Goal: Task Accomplishment & Management: Manage account settings

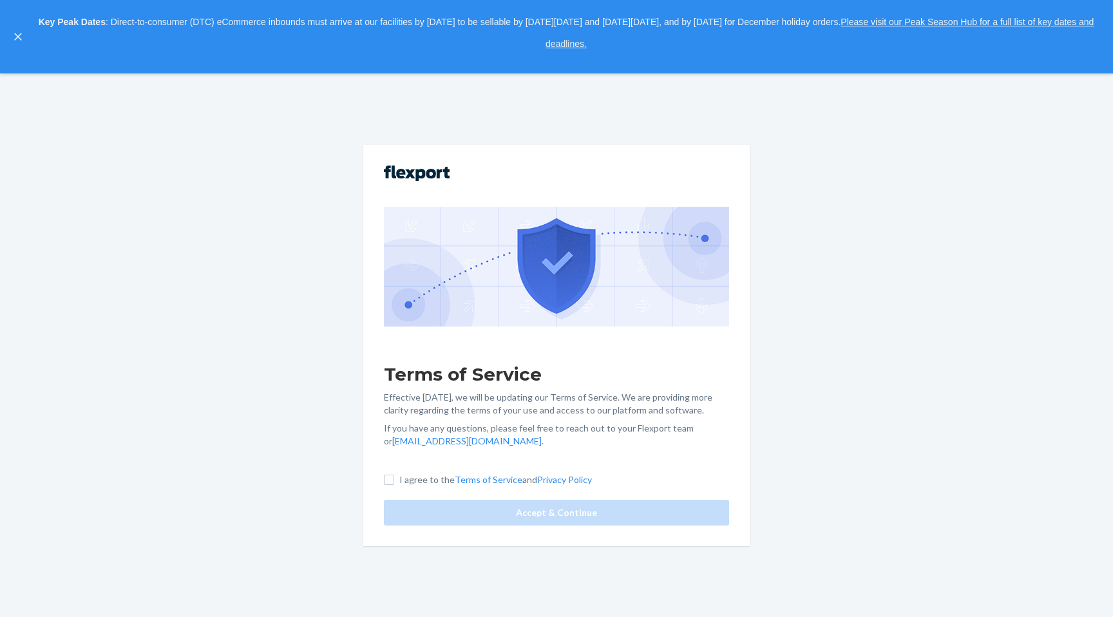
click at [390, 486] on label "I agree to the Terms of Service and Privacy Policy" at bounding box center [488, 479] width 208 height 13
click at [390, 485] on input "I agree to the Terms of Service and Privacy Policy" at bounding box center [389, 480] width 10 height 10
checkbox input "true"
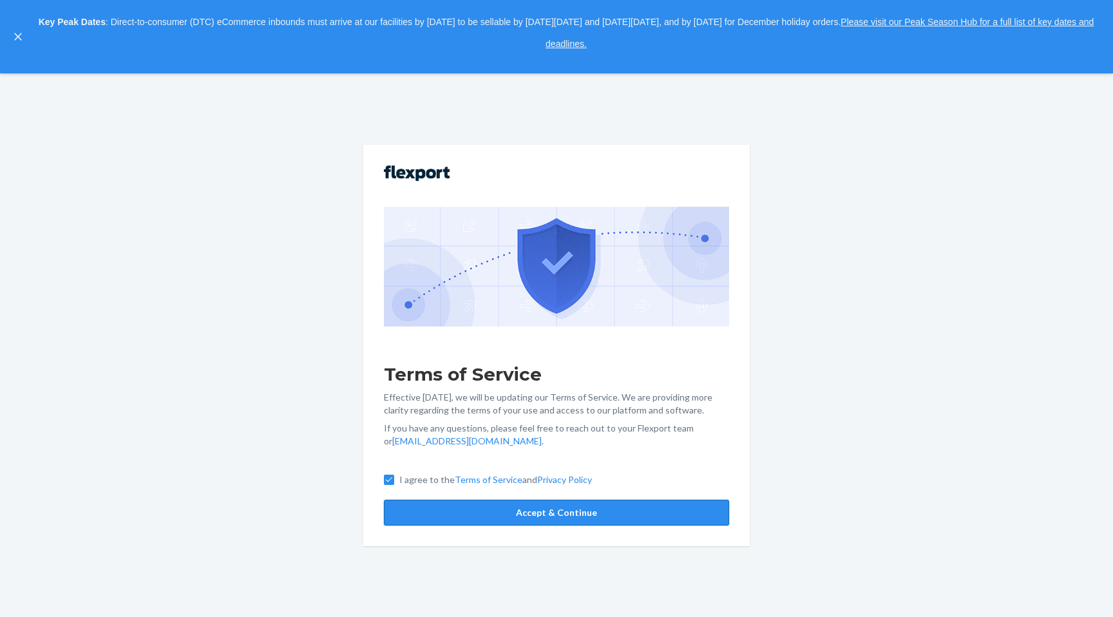
click at [419, 517] on button "Accept & Continue" at bounding box center [556, 513] width 345 height 26
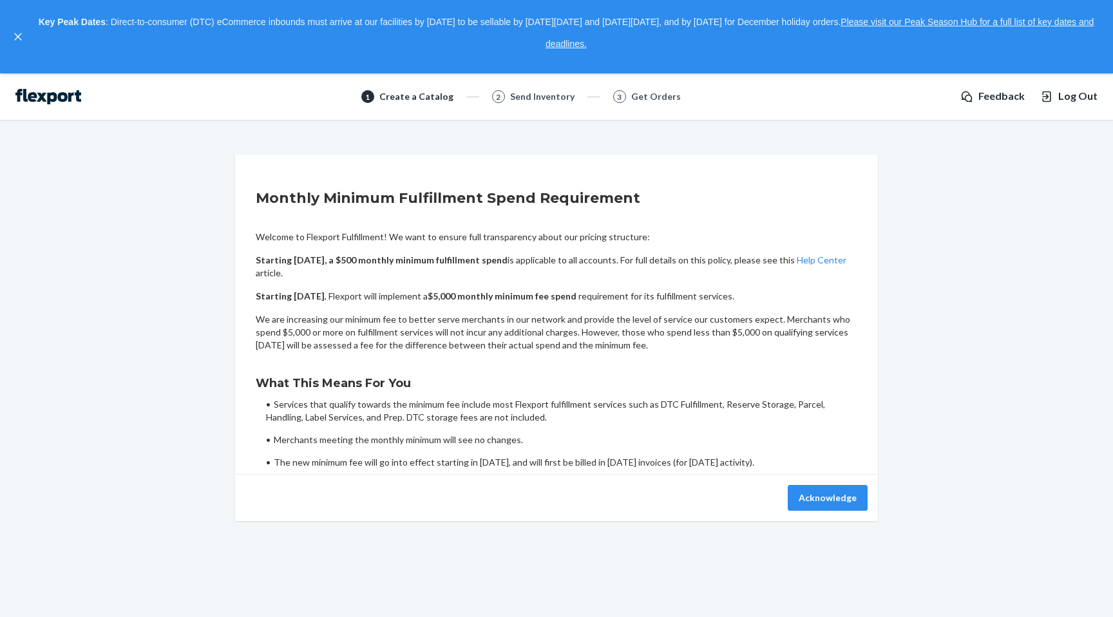
click at [1065, 97] on span "Log Out" at bounding box center [1077, 96] width 39 height 15
